Goal: Navigation & Orientation: Find specific page/section

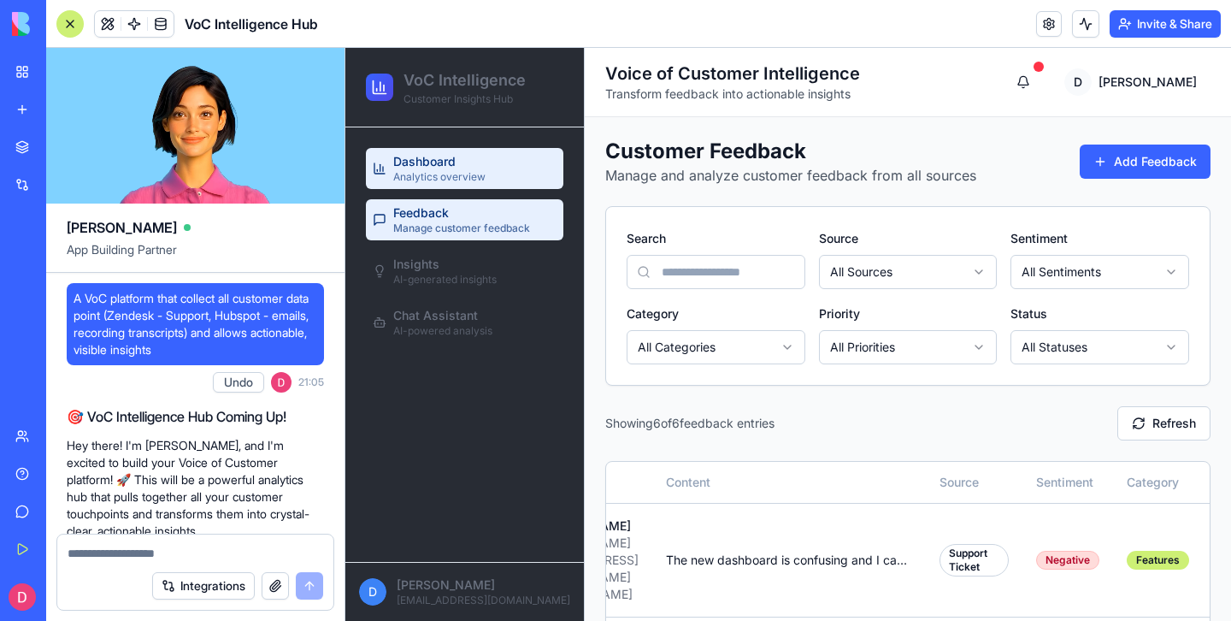
click at [493, 168] on link "Dashboard Analytics overview" at bounding box center [465, 168] width 198 height 41
select select "**********"
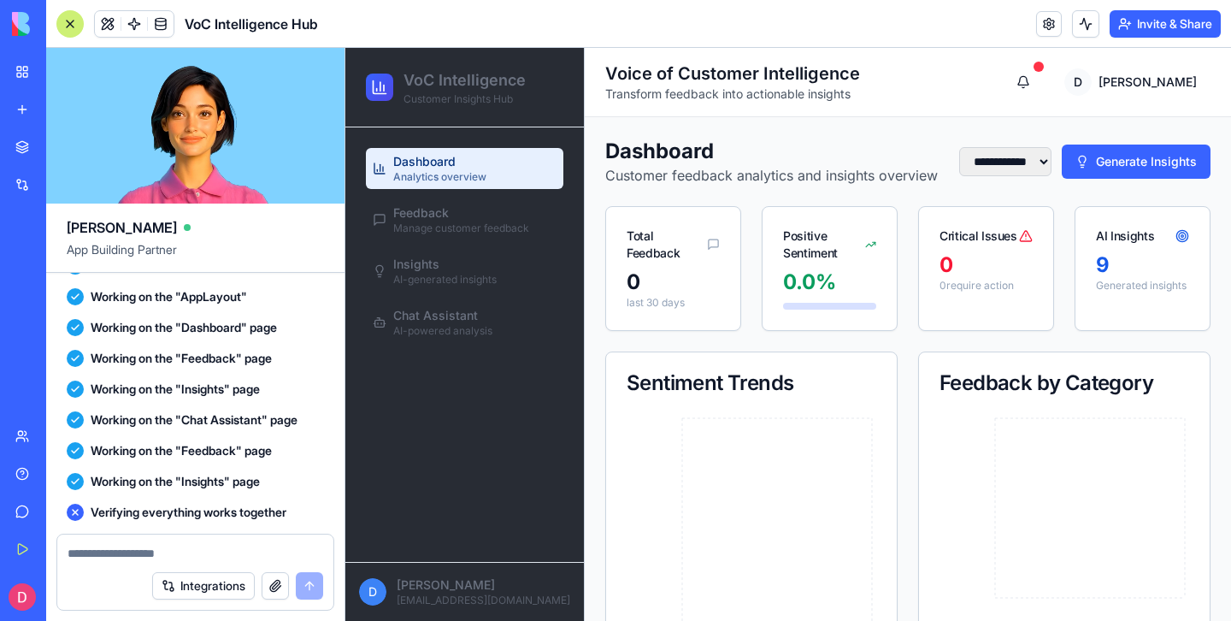
scroll to position [1626, 0]
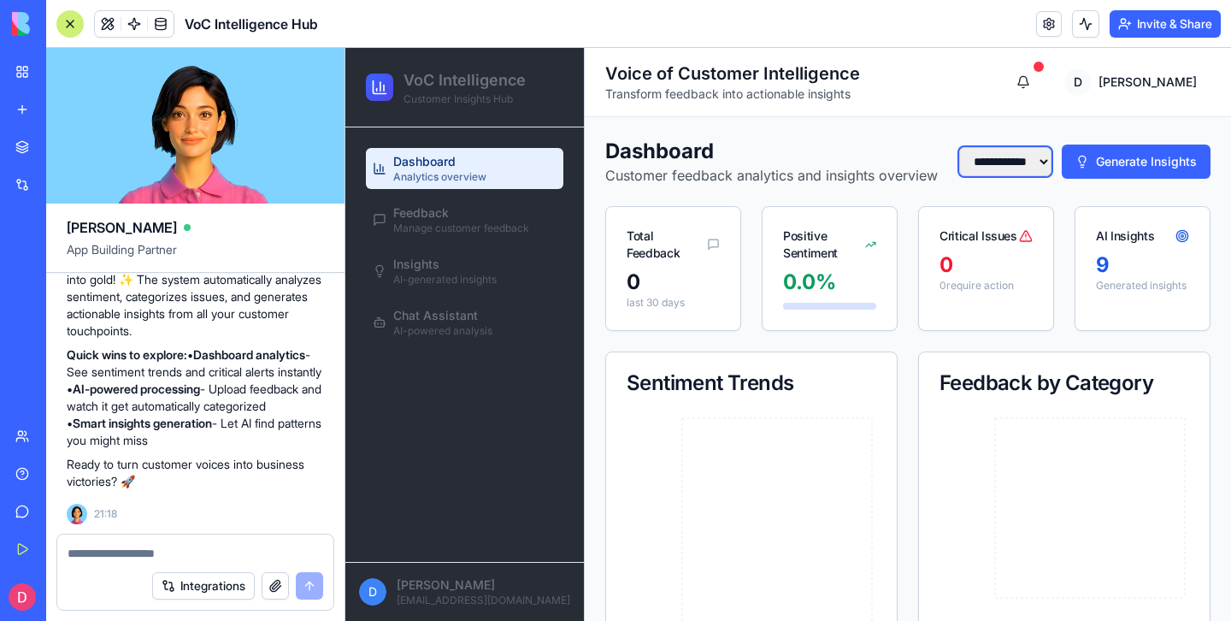
click at [1026, 176] on select "**********" at bounding box center [1005, 161] width 92 height 29
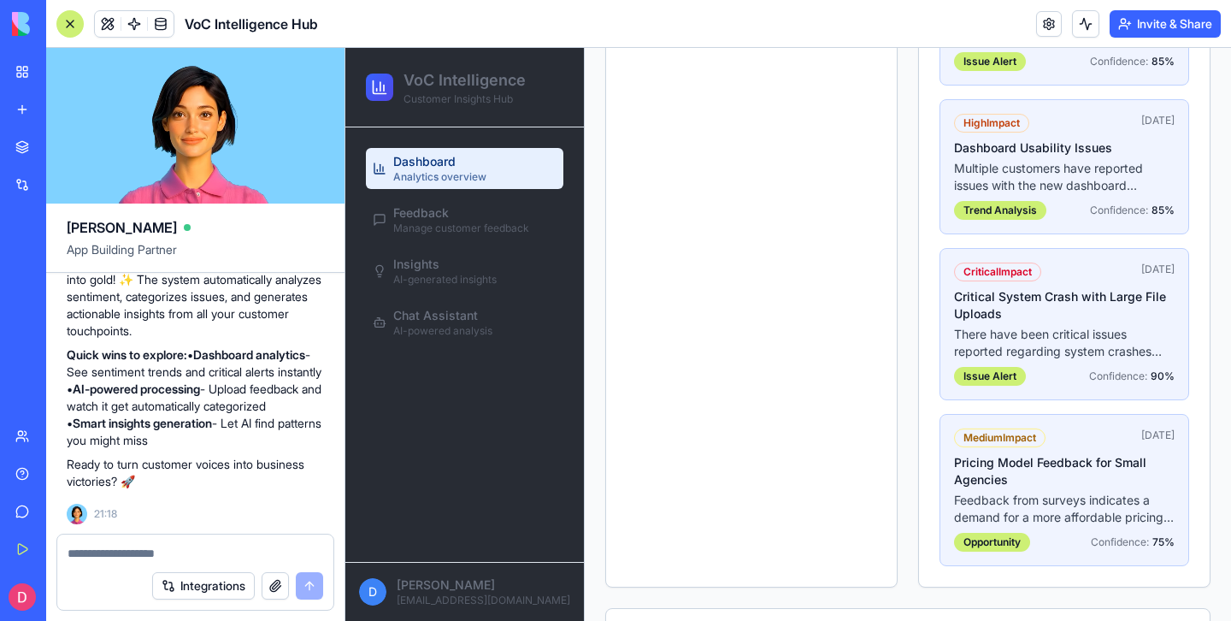
scroll to position [839, 0]
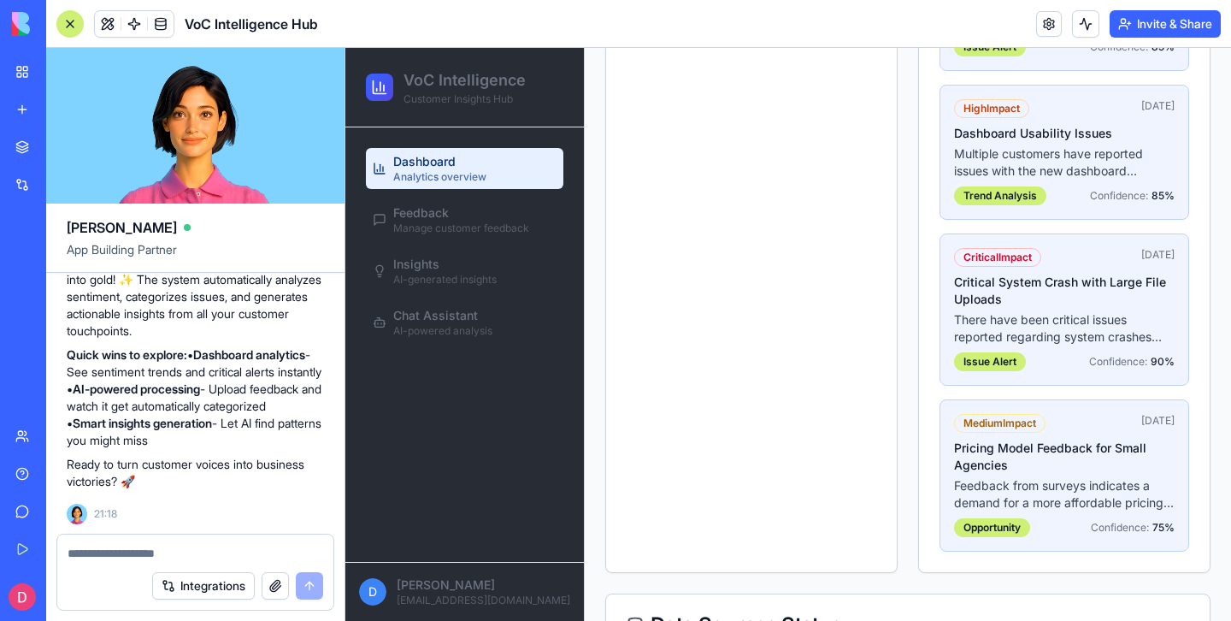
click at [1154, 369] on span "90 %" at bounding box center [1163, 362] width 24 height 14
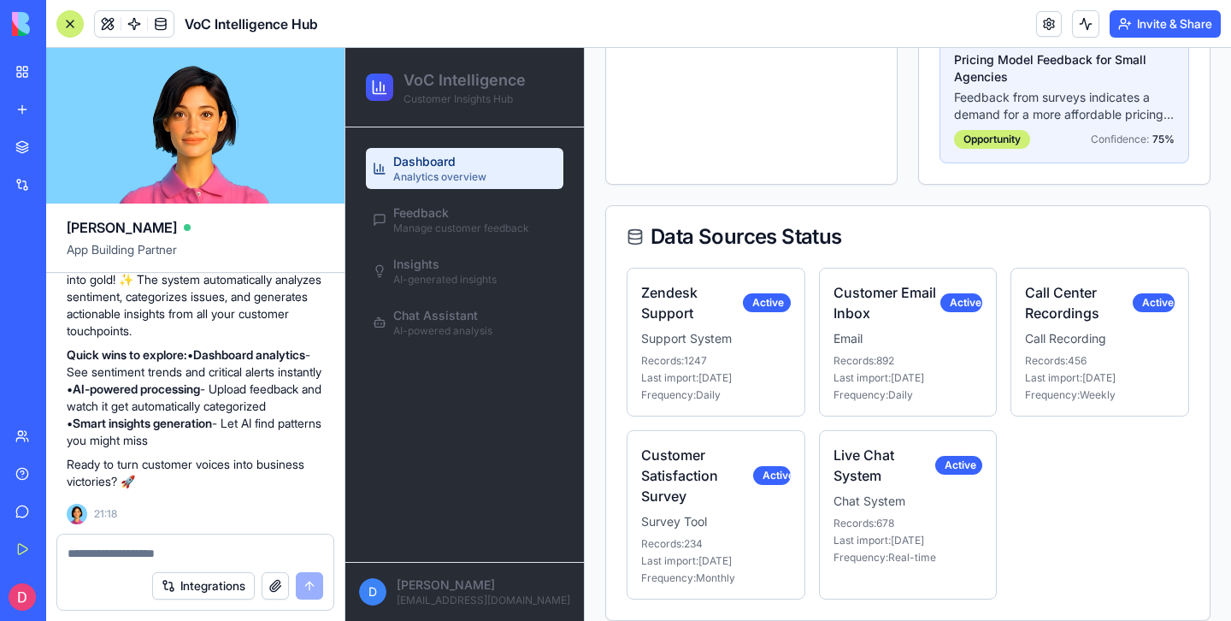
scroll to position [1268, 0]
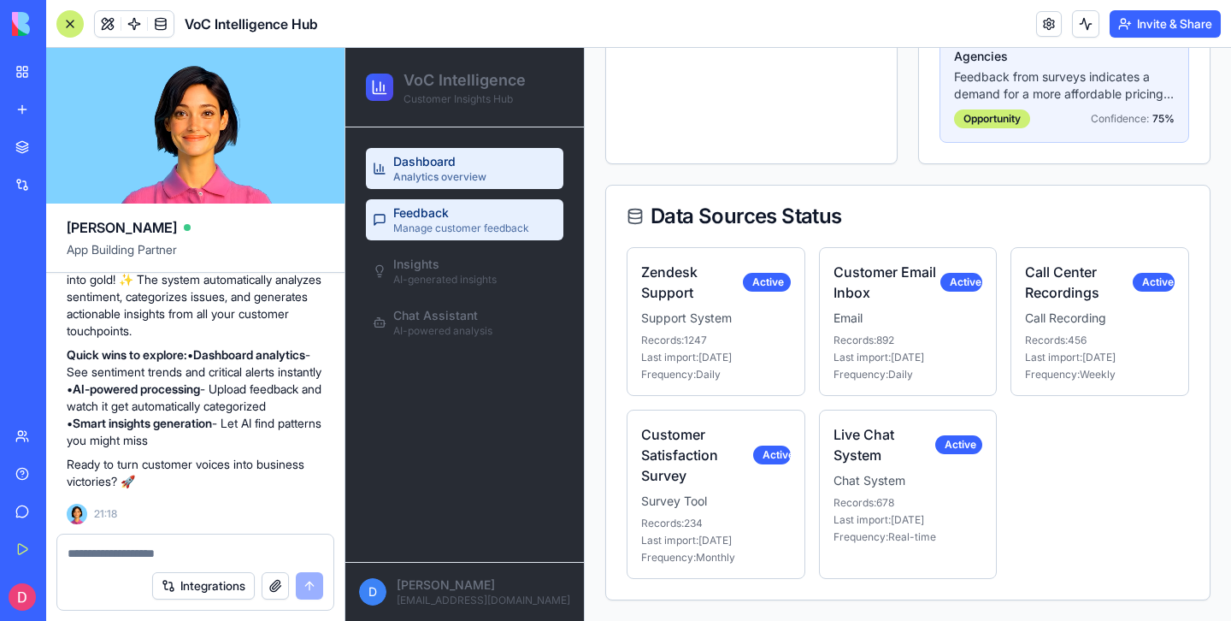
click at [438, 215] on span "Feedback" at bounding box center [421, 212] width 56 height 17
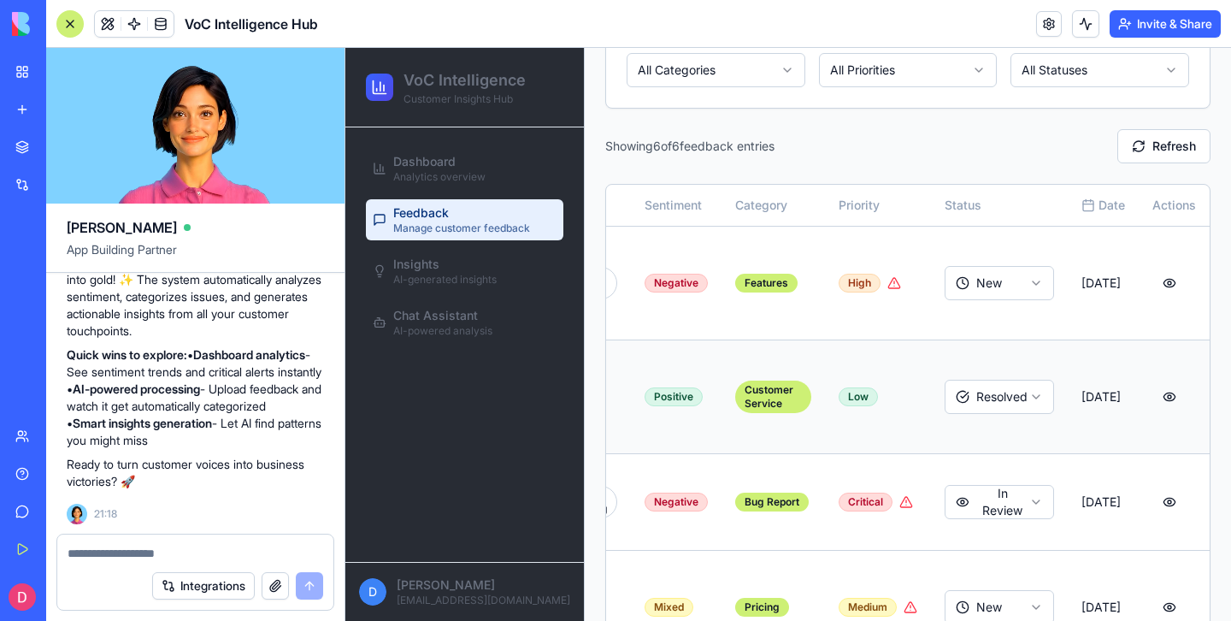
scroll to position [0, 547]
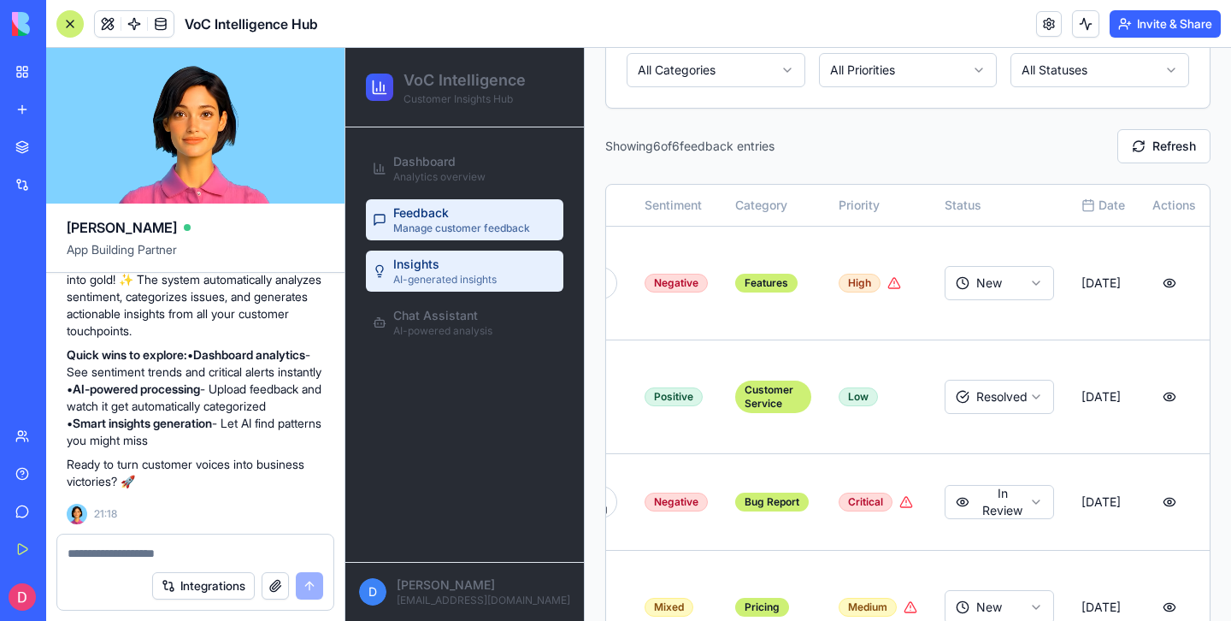
click at [480, 270] on div "Insights AI-generated insights" at bounding box center [444, 271] width 103 height 31
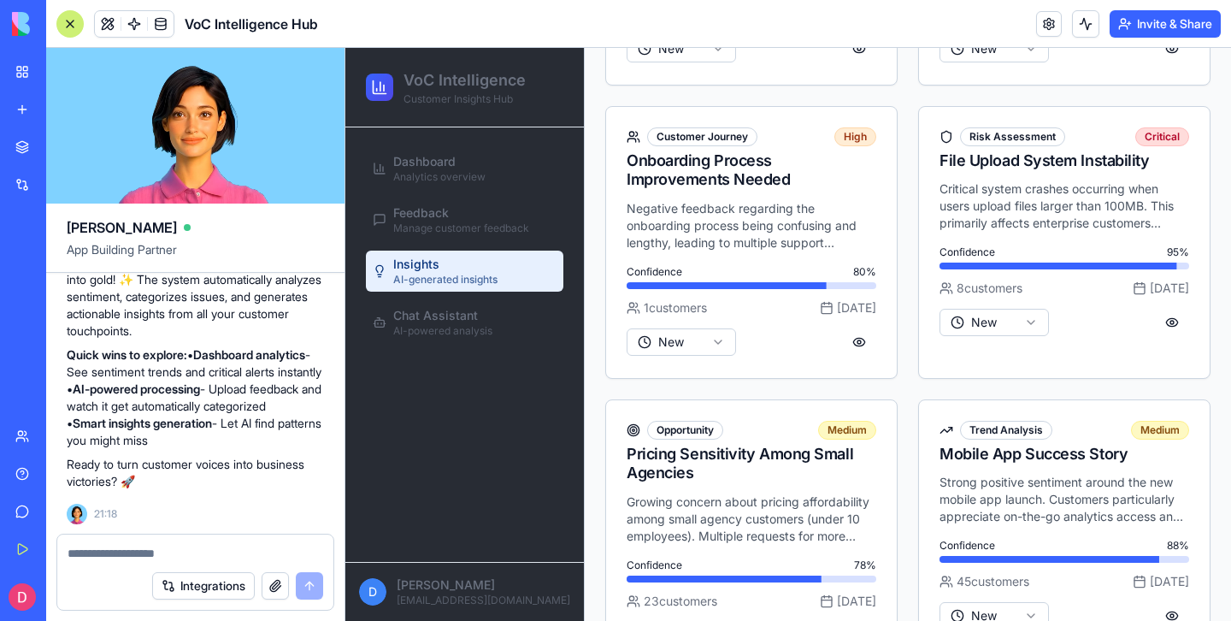
scroll to position [1224, 0]
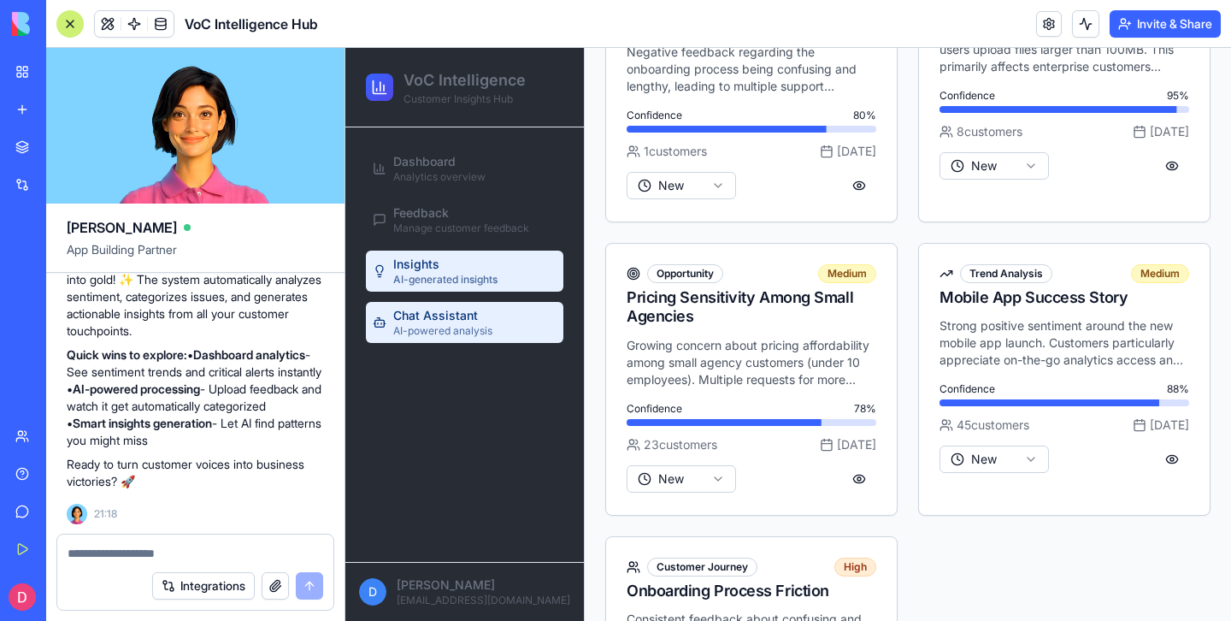
click at [470, 313] on span "Chat Assistant" at bounding box center [435, 315] width 85 height 17
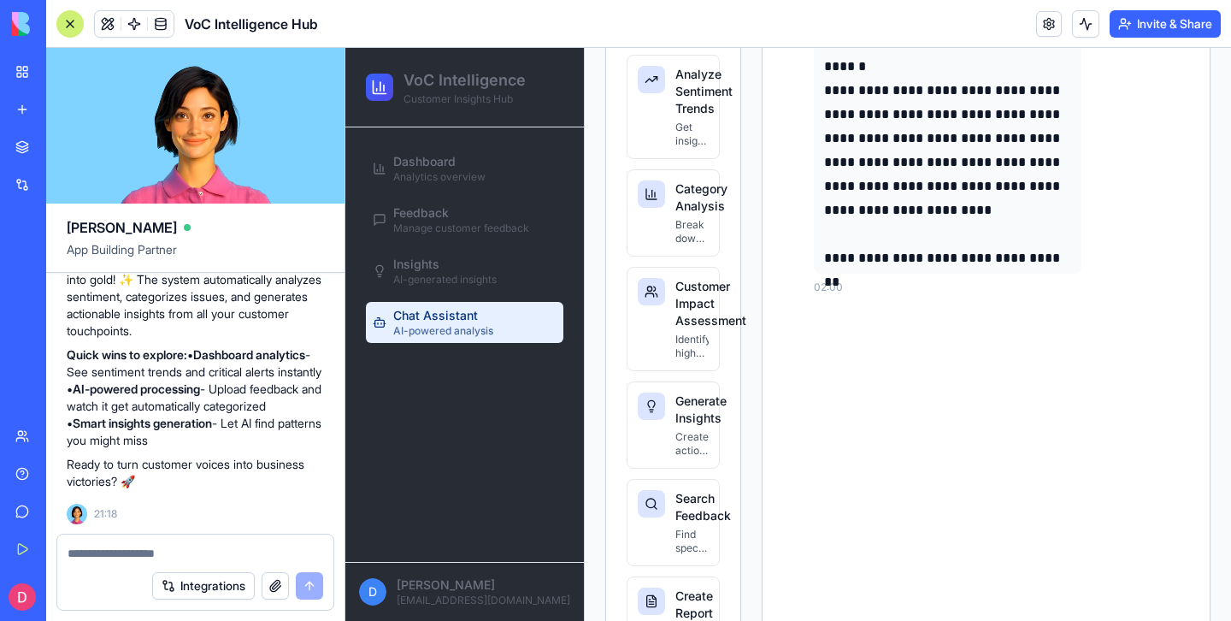
scroll to position [268, 0]
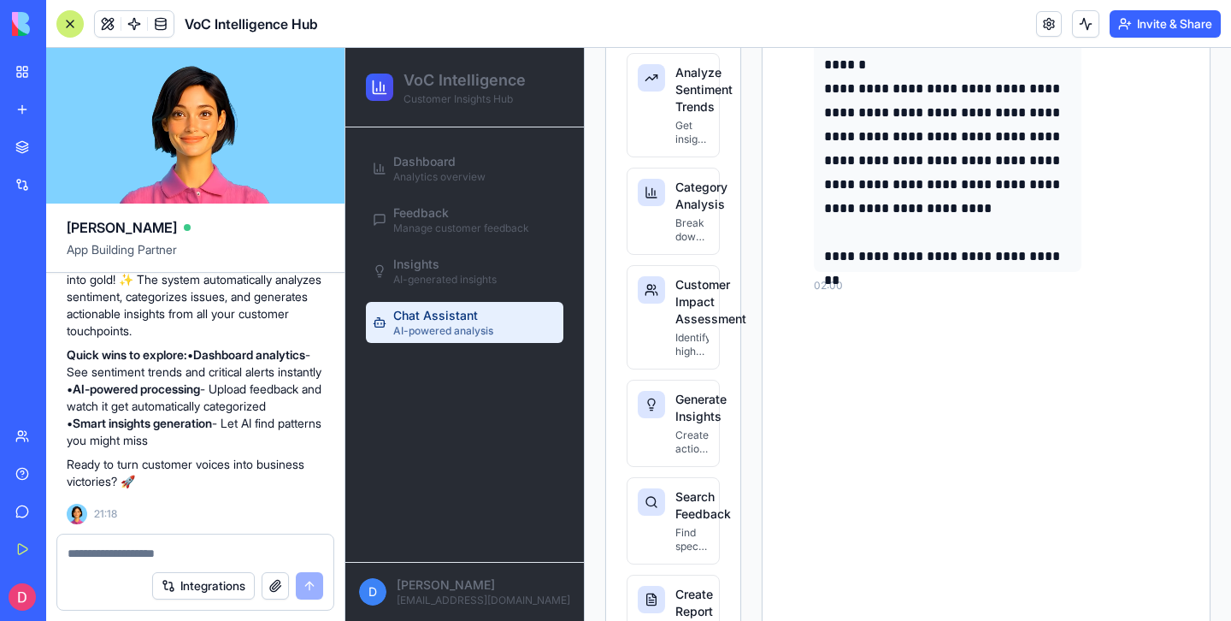
click at [63, 183] on div "Integrations" at bounding box center [52, 184] width 22 height 17
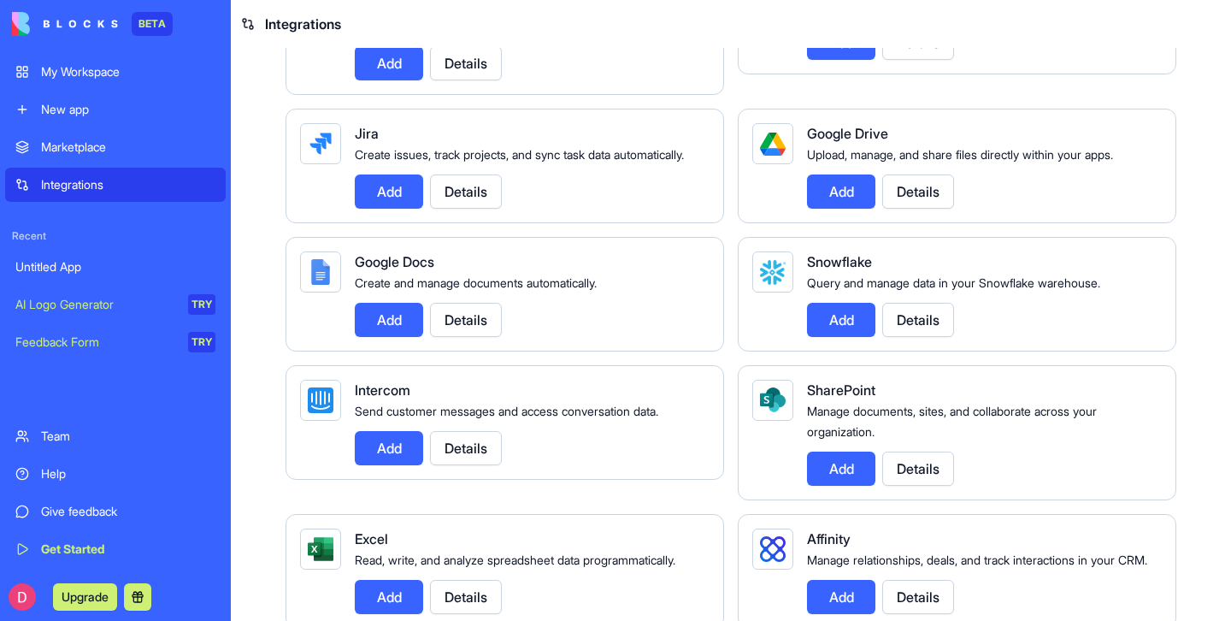
scroll to position [1100, 0]
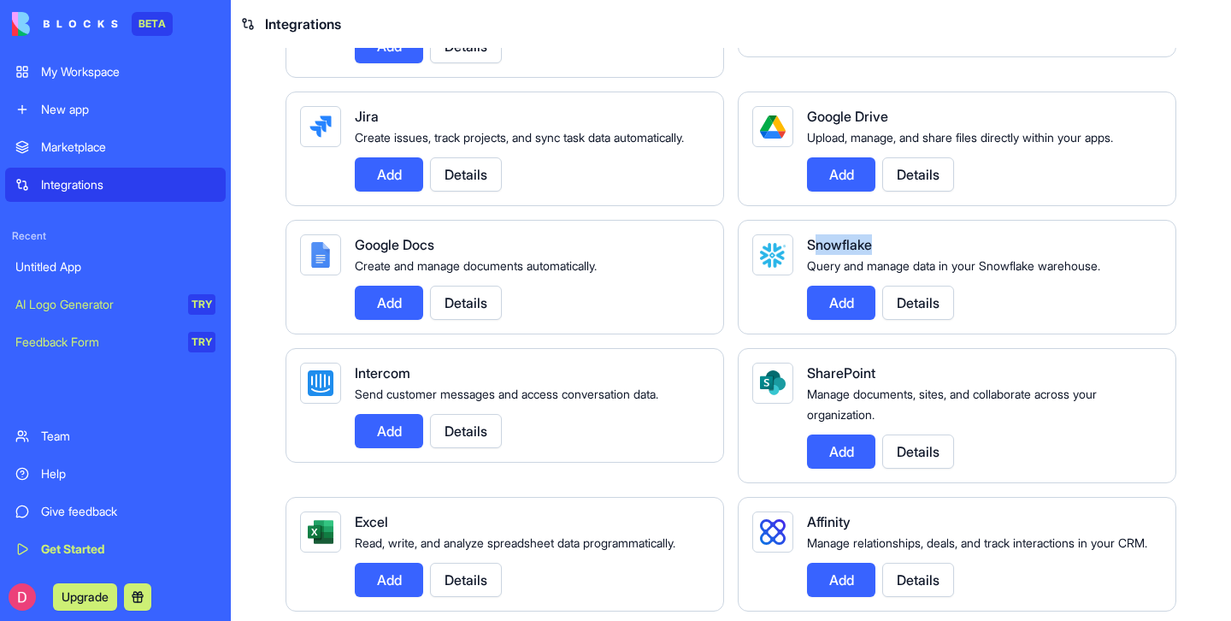
drag, startPoint x: 813, startPoint y: 266, endPoint x: 887, endPoint y: 266, distance: 73.5
click at [887, 255] on div "Snowflake" at bounding box center [977, 244] width 341 height 21
